Goal: Information Seeking & Learning: Understand process/instructions

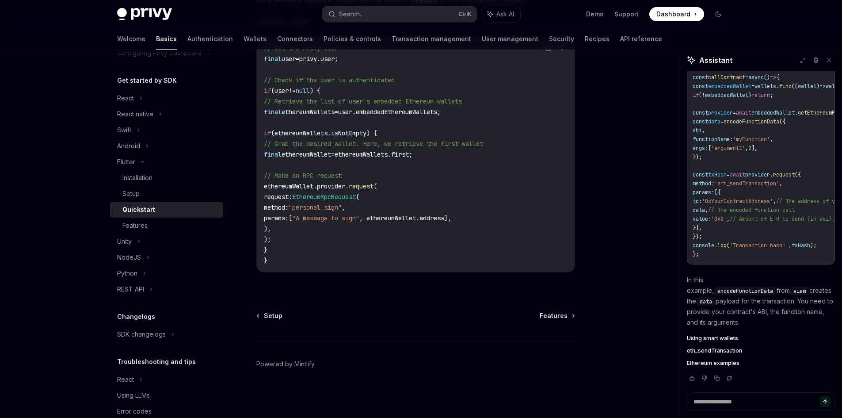
click at [733, 141] on span "functionName:" at bounding box center [713, 139] width 40 height 7
click at [741, 148] on code "import { useWallets } from '@privy-io/react-auth' ; import { encodeFunctionData…" at bounding box center [813, 139] width 241 height 239
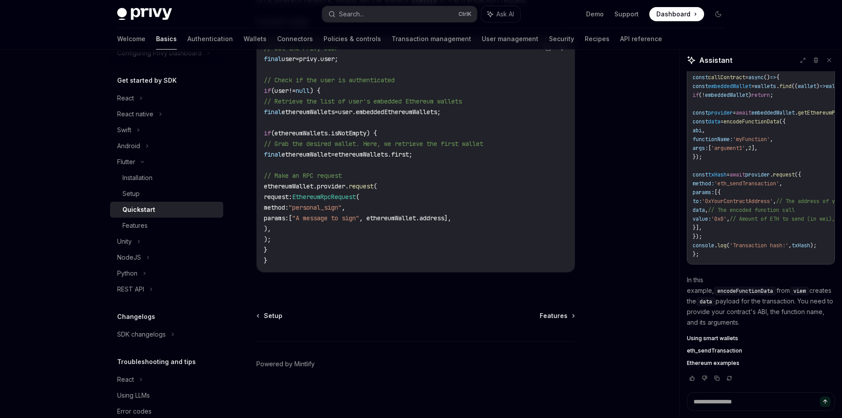
click at [748, 152] on span "," at bounding box center [746, 148] width 3 height 7
click at [814, 160] on code "import { useWallets } from '@privy-io/react-auth' ; import { encodeFunctionData…" at bounding box center [813, 139] width 241 height 239
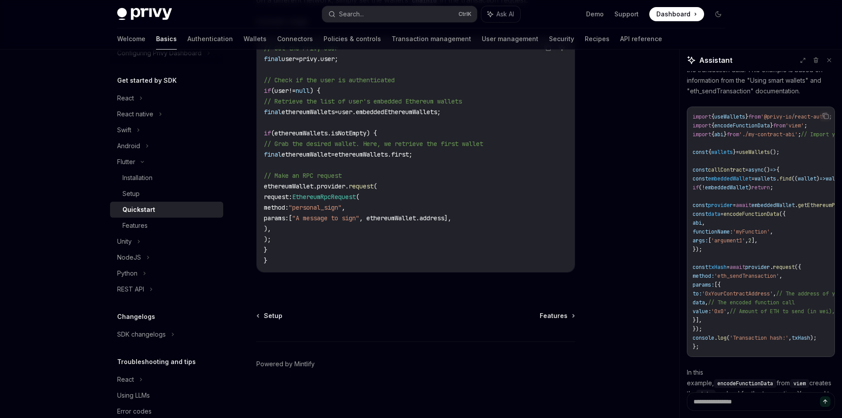
scroll to position [706, 0]
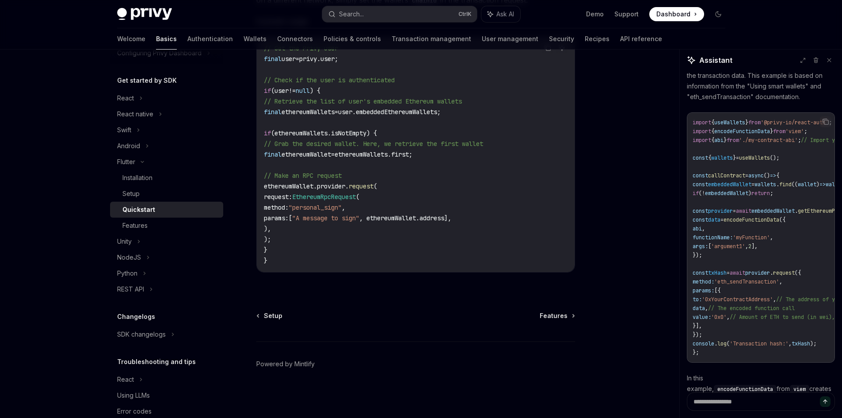
click at [752, 135] on span "encodeFunctionData" at bounding box center [742, 131] width 56 height 7
click at [804, 135] on span "'viem'" at bounding box center [795, 131] width 19 height 7
click at [798, 144] on span "'./my-contract-abi'" at bounding box center [768, 140] width 59 height 7
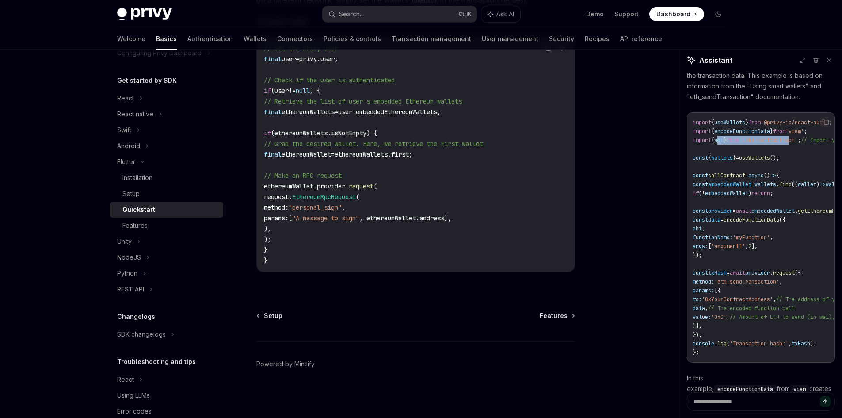
drag, startPoint x: 804, startPoint y: 179, endPoint x: 724, endPoint y: 176, distance: 80.5
click at [724, 176] on code "import { useWallets } from '@privy-io/react-auth' ; import { encodeFunctionData…" at bounding box center [813, 237] width 241 height 239
click at [739, 144] on span "from" at bounding box center [733, 140] width 12 height 7
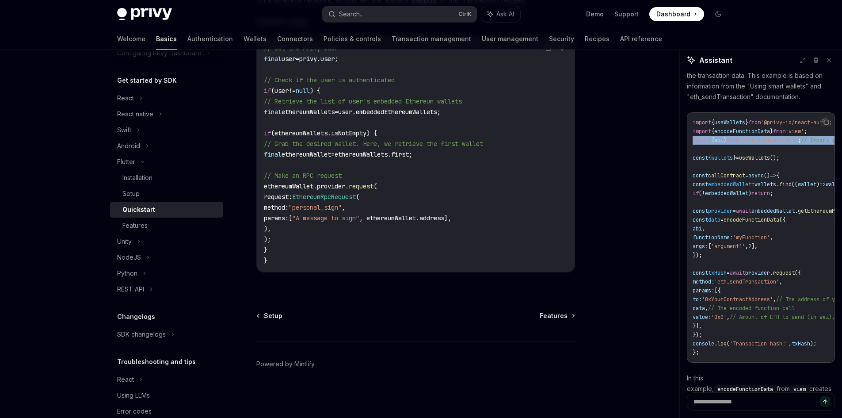
click at [739, 144] on span "from" at bounding box center [733, 140] width 12 height 7
click at [759, 161] on span "useWallets" at bounding box center [754, 157] width 31 height 7
click at [792, 144] on span "'./my-contract-abi'" at bounding box center [768, 140] width 59 height 7
drag, startPoint x: 756, startPoint y: 181, endPoint x: 800, endPoint y: 180, distance: 44.7
click at [797, 144] on span "'./my-contract-abi'" at bounding box center [768, 140] width 59 height 7
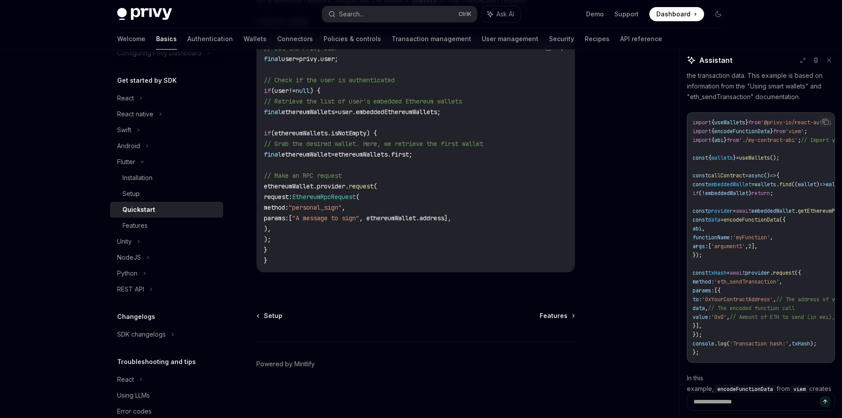
click at [798, 144] on span "'./my-contract-abi'" at bounding box center [768, 140] width 59 height 7
click at [817, 200] on code "import { useWallets } from '@privy-io/react-auth' ; import { encodeFunctionData…" at bounding box center [813, 237] width 241 height 239
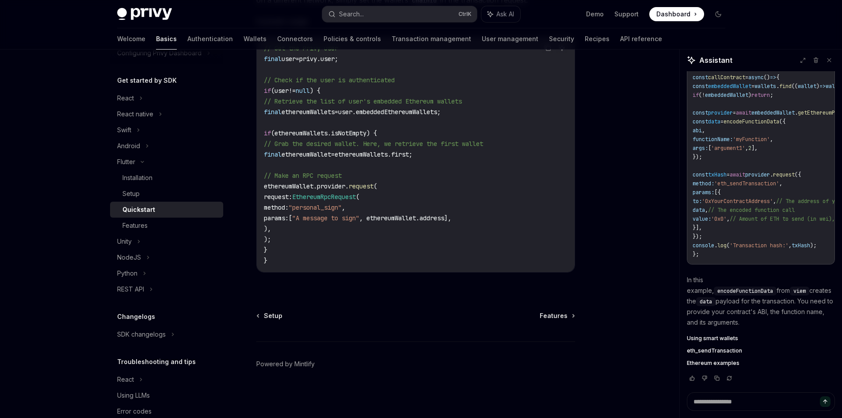
scroll to position [750, 0]
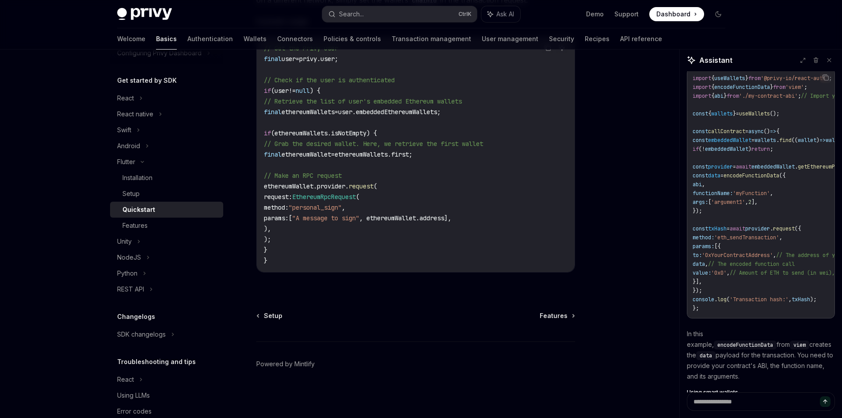
click at [756, 135] on span "async" at bounding box center [755, 131] width 15 height 7
click at [824, 80] on icon "Copy the contents from the code block" at bounding box center [826, 78] width 4 height 4
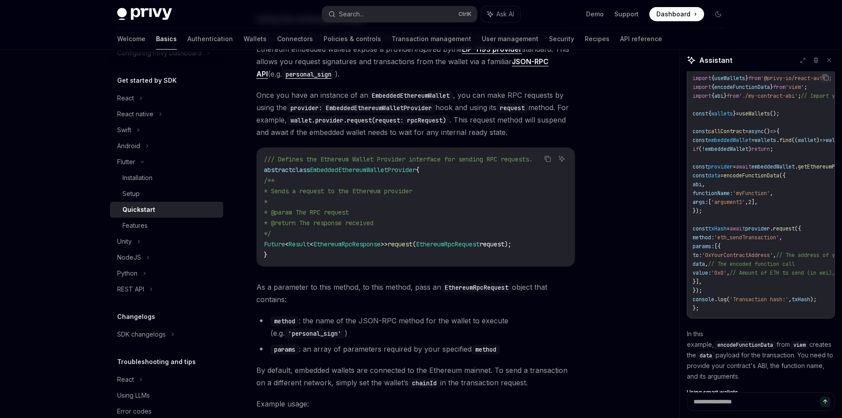
scroll to position [1298, 0]
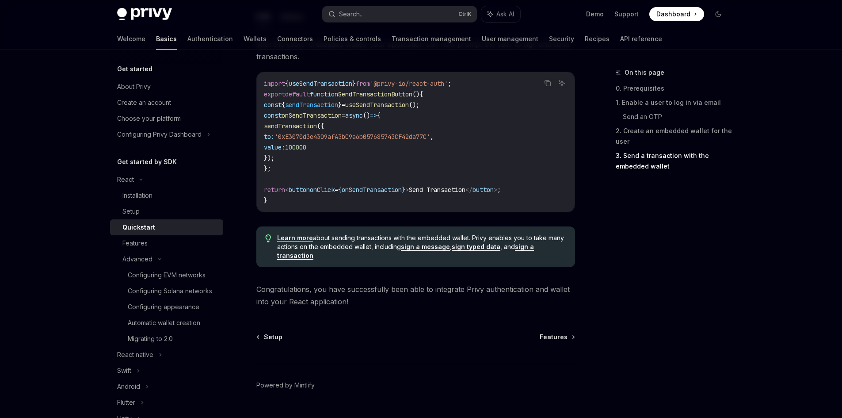
scroll to position [840, 0]
